Goal: Task Accomplishment & Management: Manage account settings

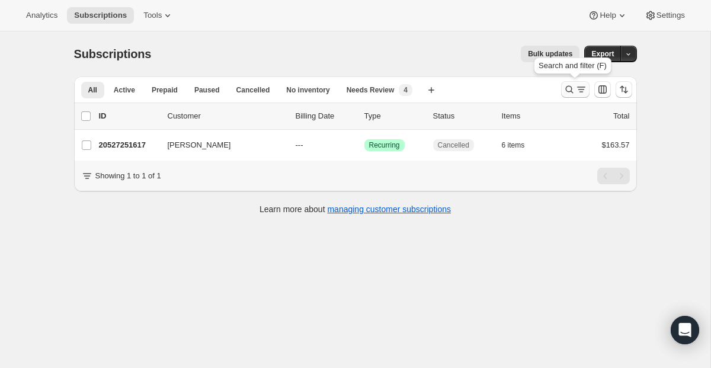
click at [575, 90] on icon "Search and filter results" at bounding box center [581, 90] width 12 height 12
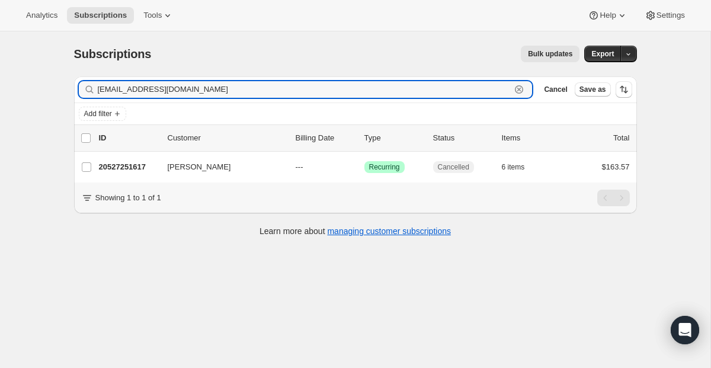
paste input "deenaroch"
drag, startPoint x: 204, startPoint y: 89, endPoint x: 5, endPoint y: 52, distance: 201.9
click at [5, 52] on div "Subscriptions. This page is ready Subscriptions Bulk updates More actions Bulk …" at bounding box center [355, 215] width 710 height 368
drag, startPoint x: 228, startPoint y: 92, endPoint x: -17, endPoint y: 57, distance: 247.6
click at [0, 57] on html "Analytics Subscriptions Tools Help Settings Skip to content Subscriptions. This…" at bounding box center [355, 184] width 711 height 368
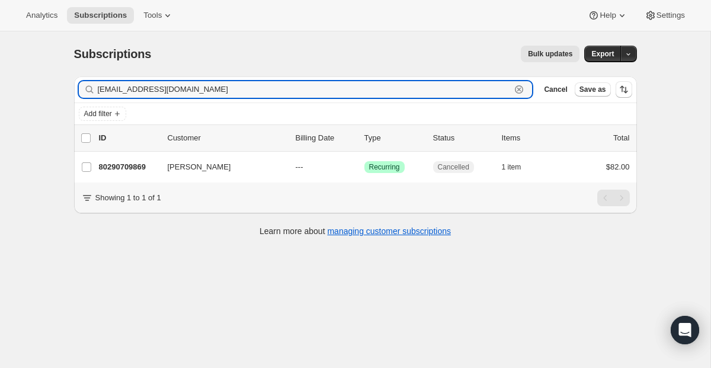
paste input "psoskins"
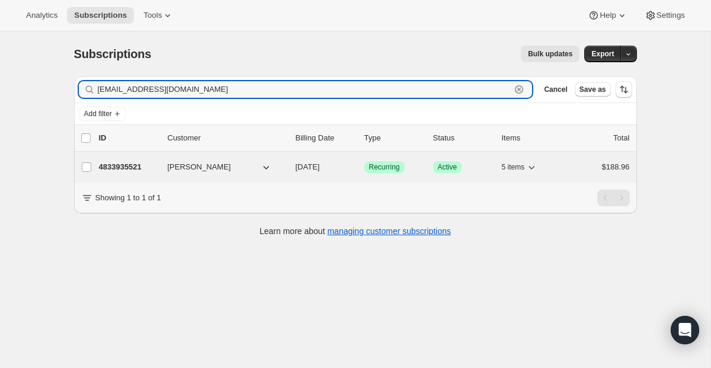
type input "psoskins@gmail.com"
click at [391, 170] on span "Recurring" at bounding box center [384, 166] width 31 height 9
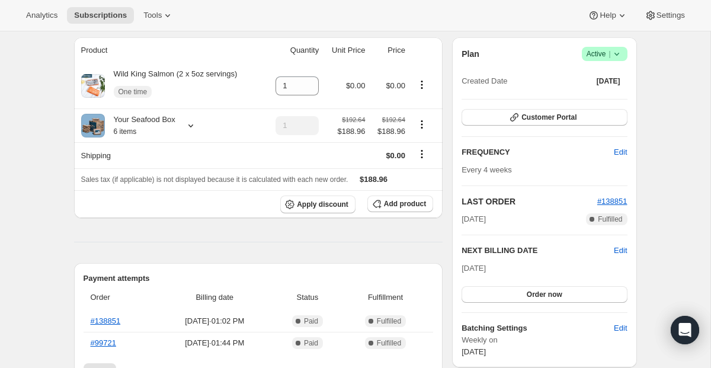
scroll to position [61, 0]
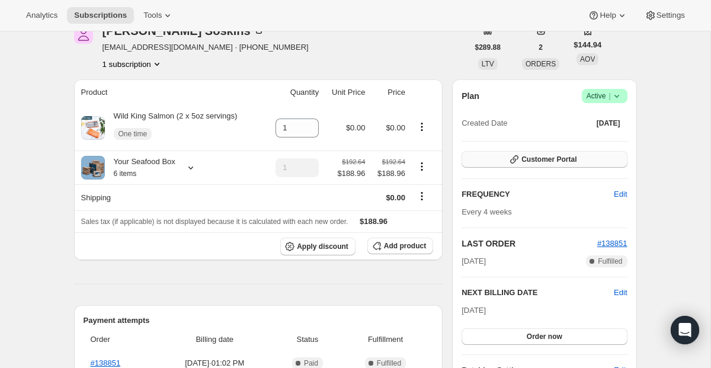
click at [540, 156] on span "Customer Portal" at bounding box center [548, 159] width 55 height 9
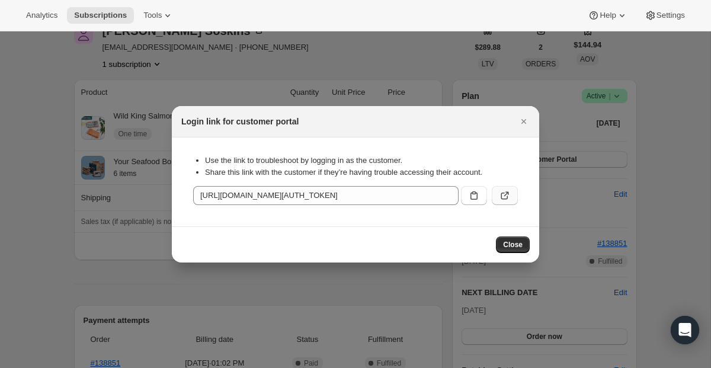
click at [502, 197] on icon ":r4kn:" at bounding box center [505, 196] width 12 height 12
click at [524, 120] on icon "Close" at bounding box center [524, 121] width 12 height 12
